Goal: Find specific page/section: Find specific page/section

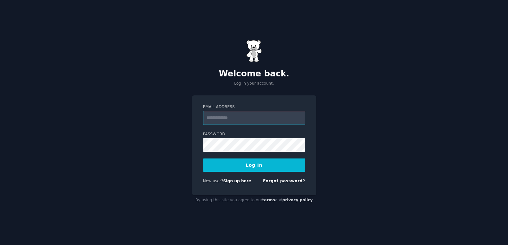
type input "**********"
click at [259, 169] on button "Log In" at bounding box center [254, 165] width 102 height 13
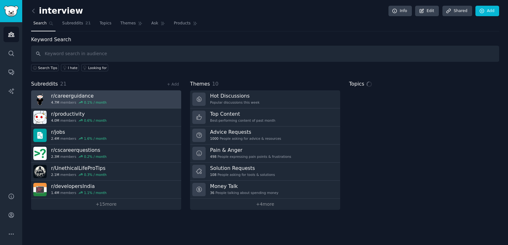
click at [128, 99] on link "r/ careerguidance 4.7M members 0.1 % / month" at bounding box center [106, 99] width 150 height 18
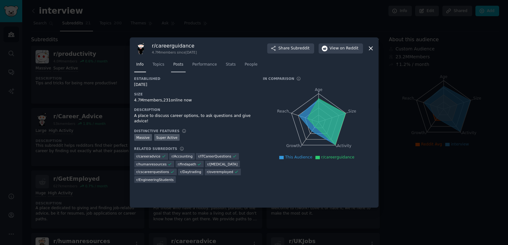
click at [173, 63] on span "Posts" at bounding box center [178, 65] width 10 height 6
